Goal: Navigation & Orientation: Find specific page/section

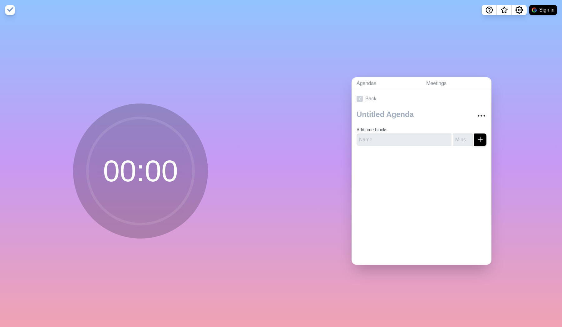
click at [551, 10] on button "Sign in" at bounding box center [543, 10] width 28 height 10
click at [372, 84] on link "Agendas" at bounding box center [387, 83] width 70 height 13
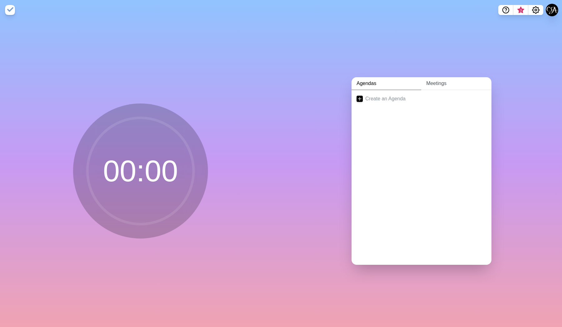
click at [444, 83] on link "Meetings" at bounding box center [456, 83] width 70 height 13
click at [518, 8] on span "3" at bounding box center [521, 11] width 10 height 13
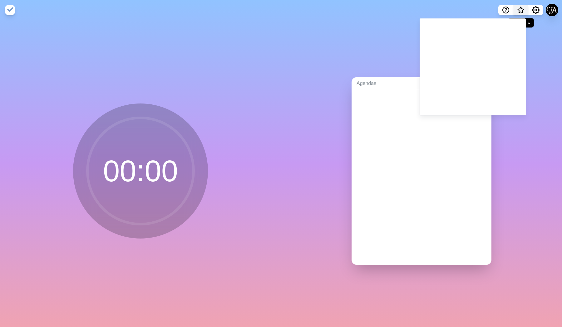
click at [518, 8] on span "What’s new" at bounding box center [521, 11] width 10 height 13
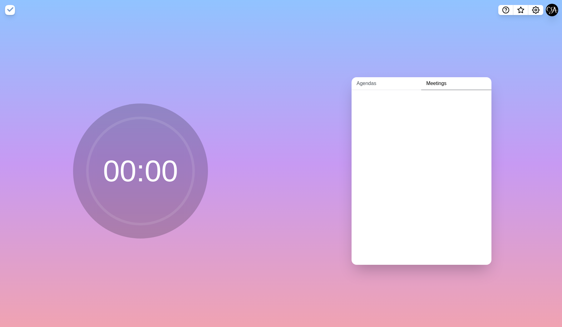
click at [368, 88] on link "Agendas" at bounding box center [387, 83] width 70 height 13
click at [375, 97] on link "Create an Agenda" at bounding box center [422, 98] width 140 height 17
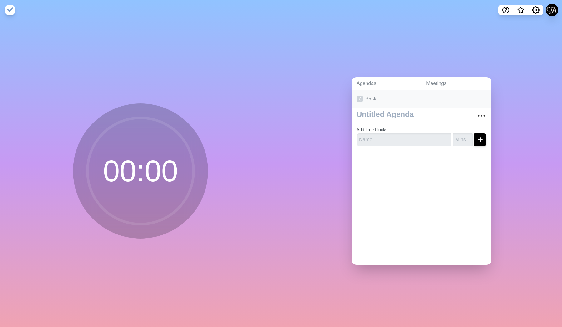
click at [364, 97] on link "Back" at bounding box center [422, 98] width 140 height 17
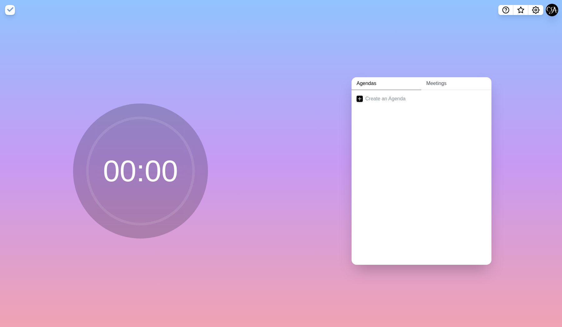
click at [432, 85] on link "Meetings" at bounding box center [456, 83] width 70 height 13
click at [536, 10] on icon "Settings" at bounding box center [535, 9] width 7 height 7
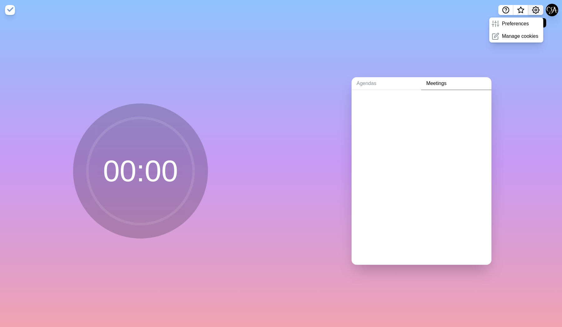
click at [536, 10] on icon "Settings" at bounding box center [535, 9] width 7 height 7
click at [134, 176] on circle at bounding box center [140, 171] width 106 height 106
click at [556, 9] on button at bounding box center [551, 9] width 13 height 13
click at [531, 9] on button "Settings" at bounding box center [535, 10] width 15 height 10
click at [519, 15] on span "What’s new" at bounding box center [521, 11] width 10 height 13
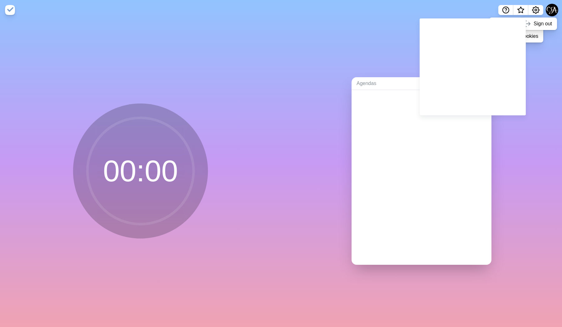
click at [382, 129] on div at bounding box center [422, 177] width 140 height 175
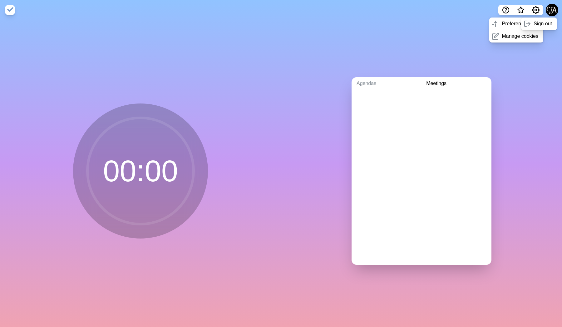
click at [437, 96] on div at bounding box center [422, 102] width 140 height 25
click at [141, 173] on circle at bounding box center [140, 171] width 106 height 106
